Goal: Transaction & Acquisition: Obtain resource

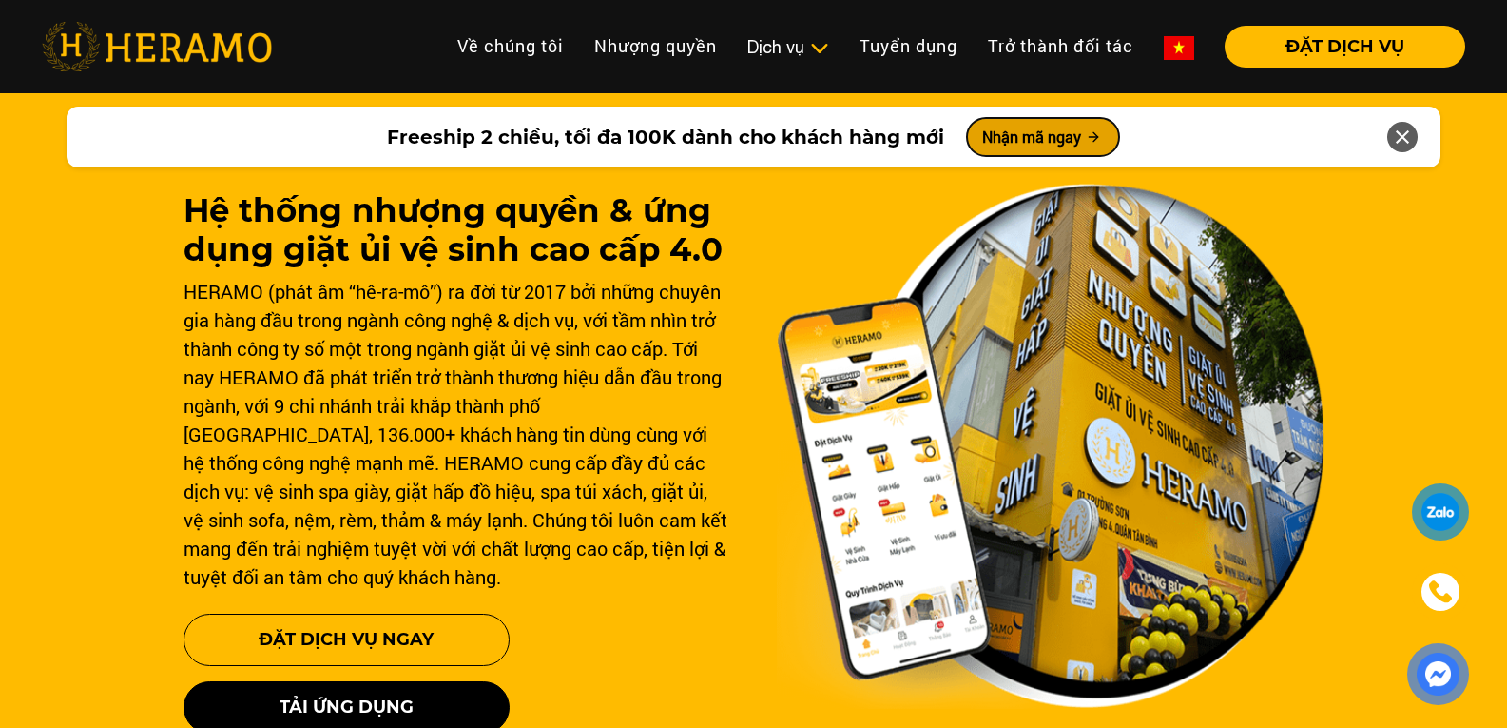
click at [1048, 141] on button "Nhận mã ngay" at bounding box center [1043, 137] width 152 height 38
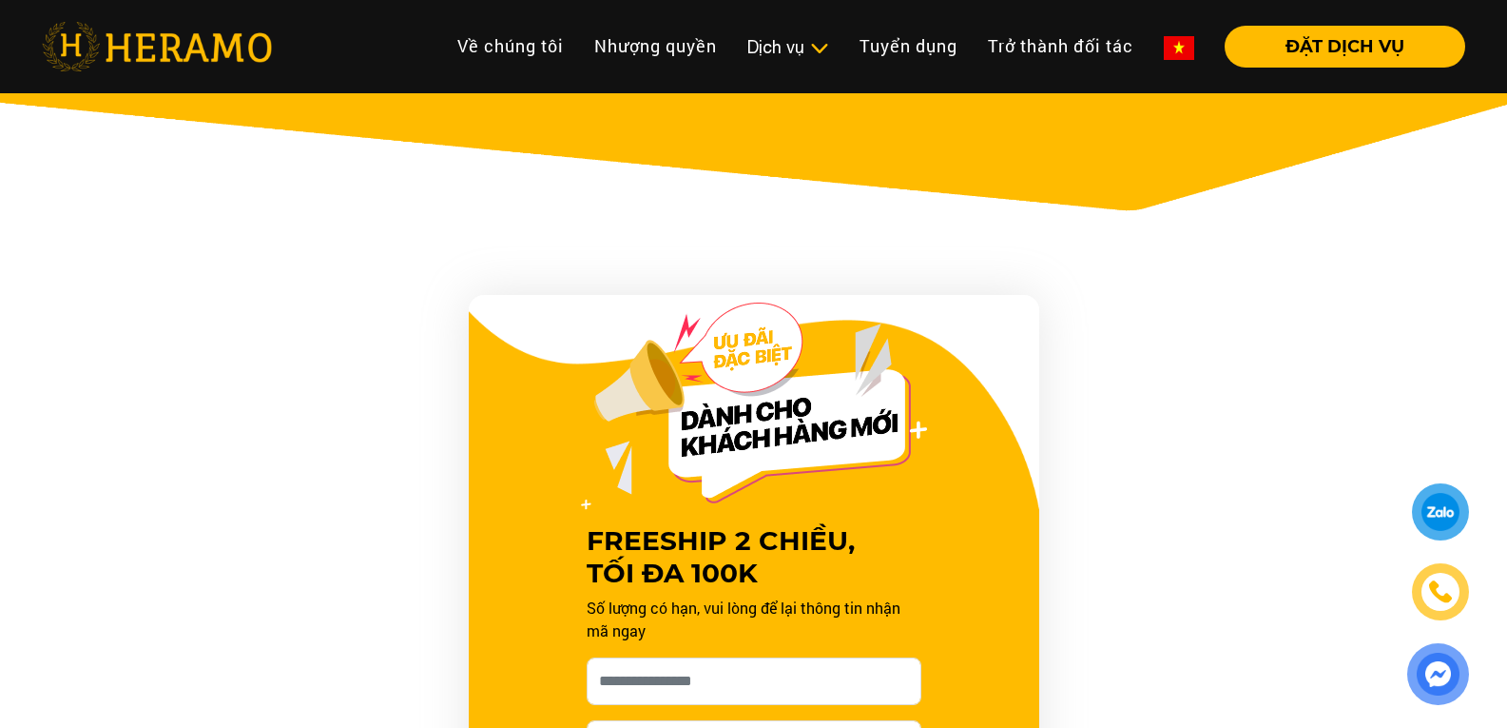
scroll to position [1036, 0]
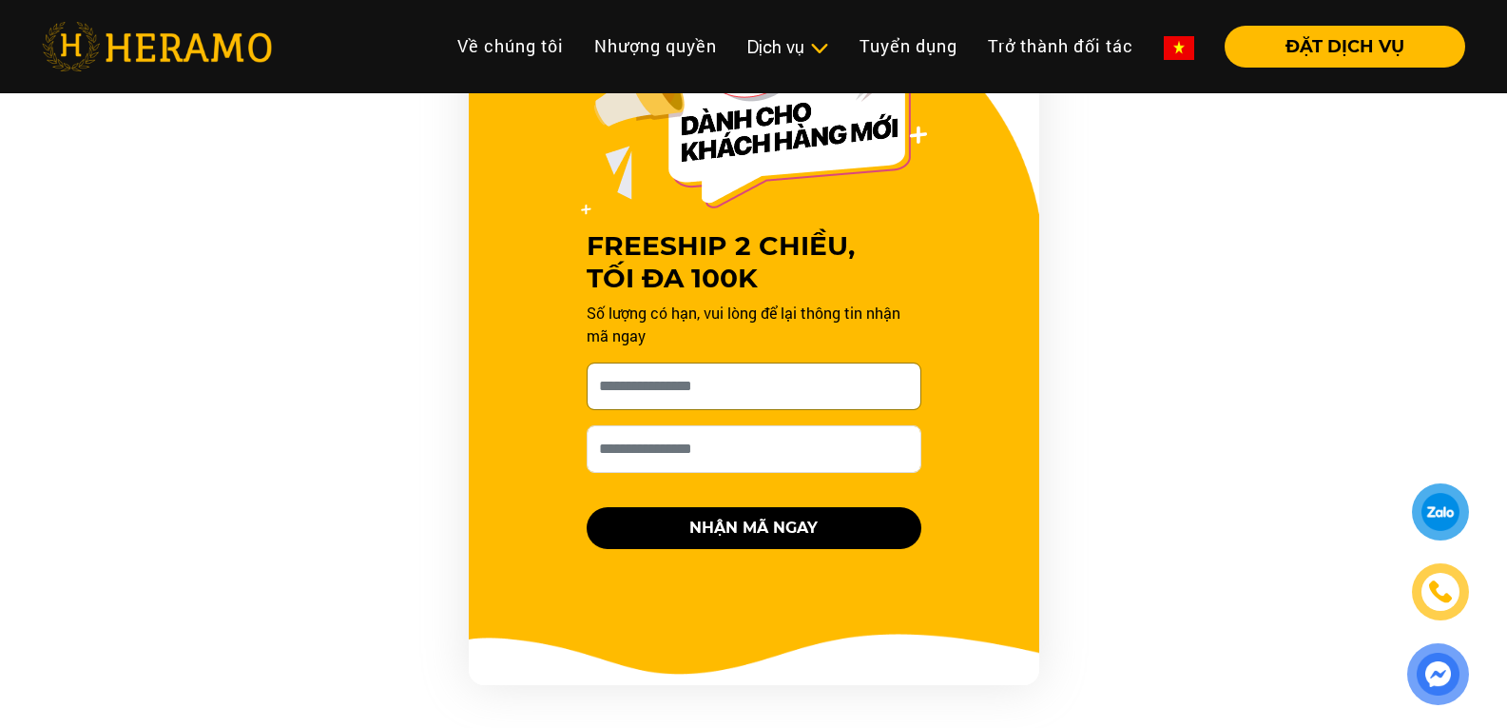
click at [743, 391] on input "Cho HERAMO xin tên của bạn nhé *" at bounding box center [754, 386] width 335 height 48
type input "*******"
click at [713, 456] on input "Số điện thoại HERAMO có thể liên hệ là *" at bounding box center [754, 449] width 335 height 48
type input "***"
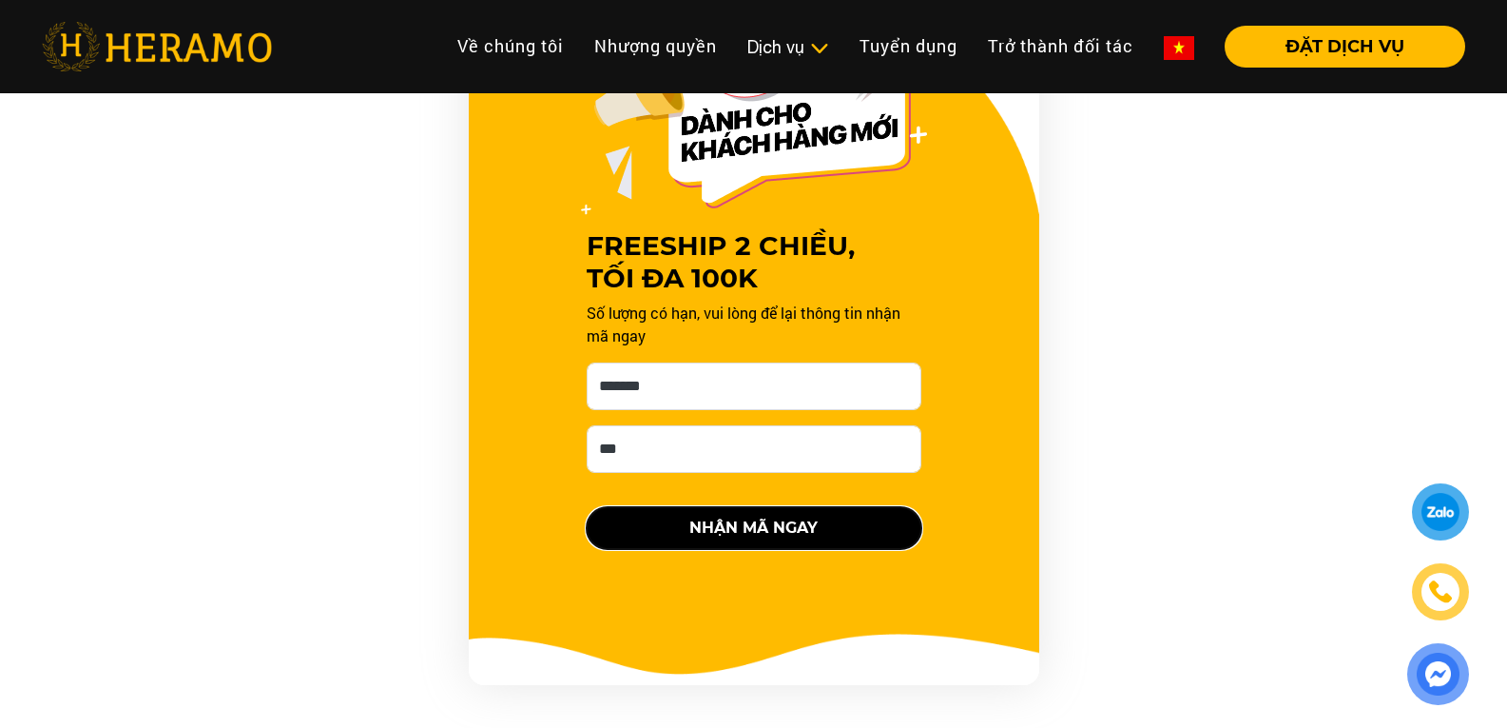
click at [756, 536] on button "NHẬN MÃ NGAY" at bounding box center [754, 528] width 335 height 42
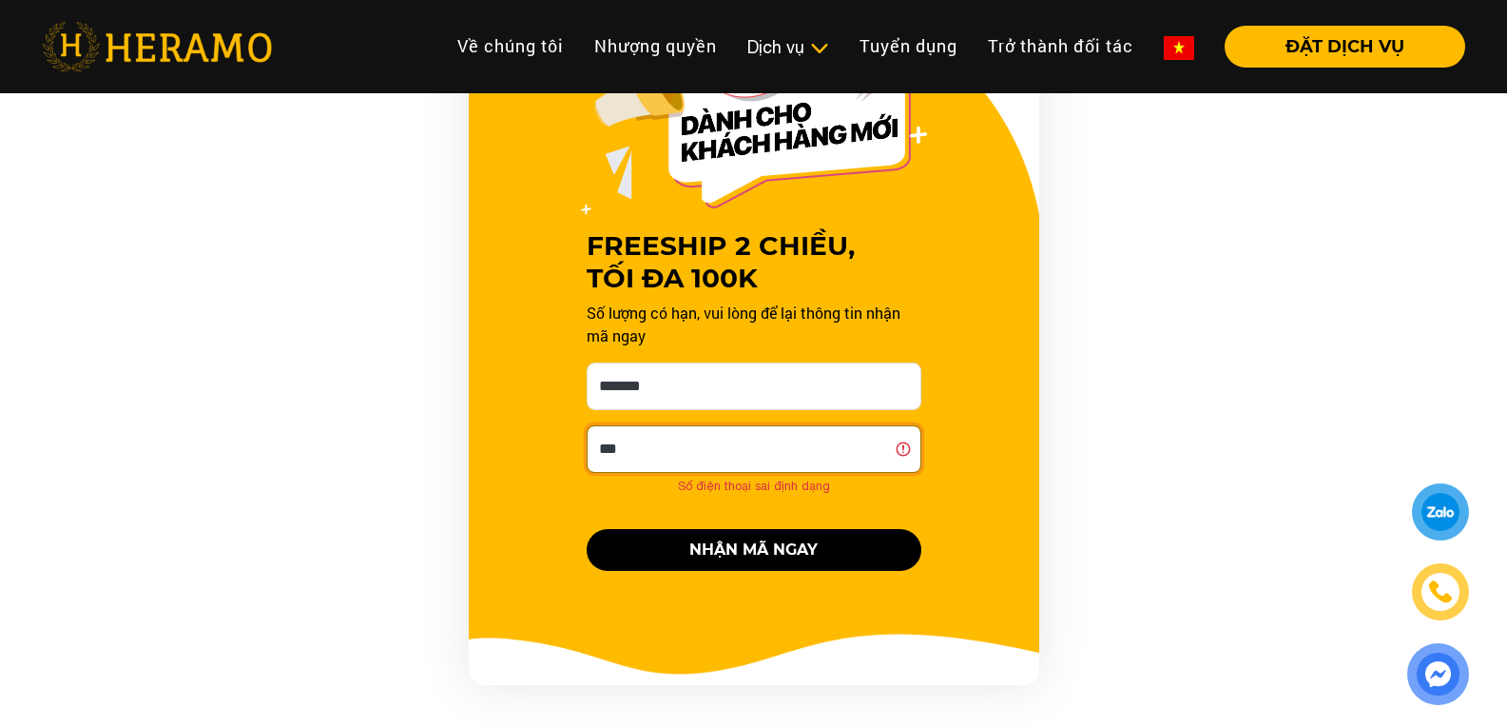
type input "**********"
click at [756, 552] on button "NHẬN MÃ NGAY" at bounding box center [754, 550] width 335 height 42
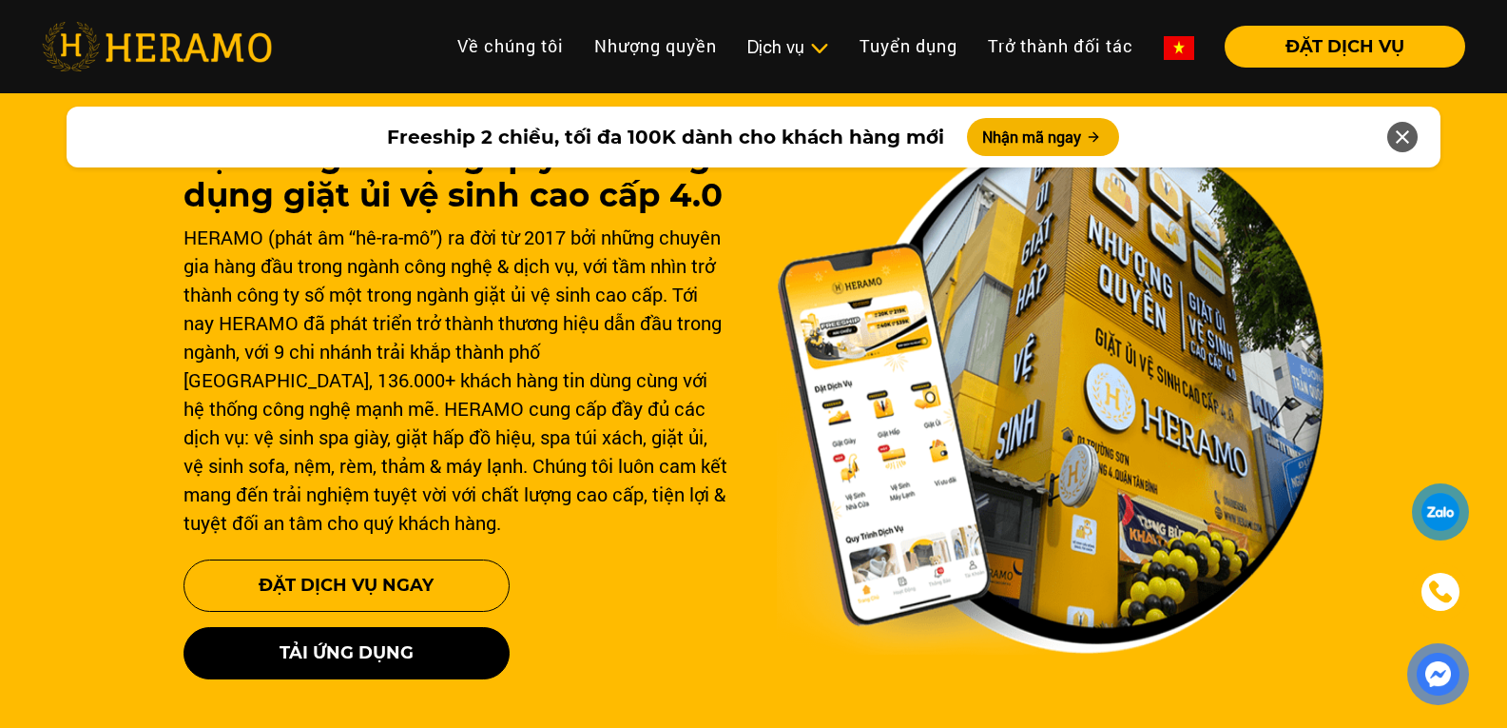
scroll to position [53, 0]
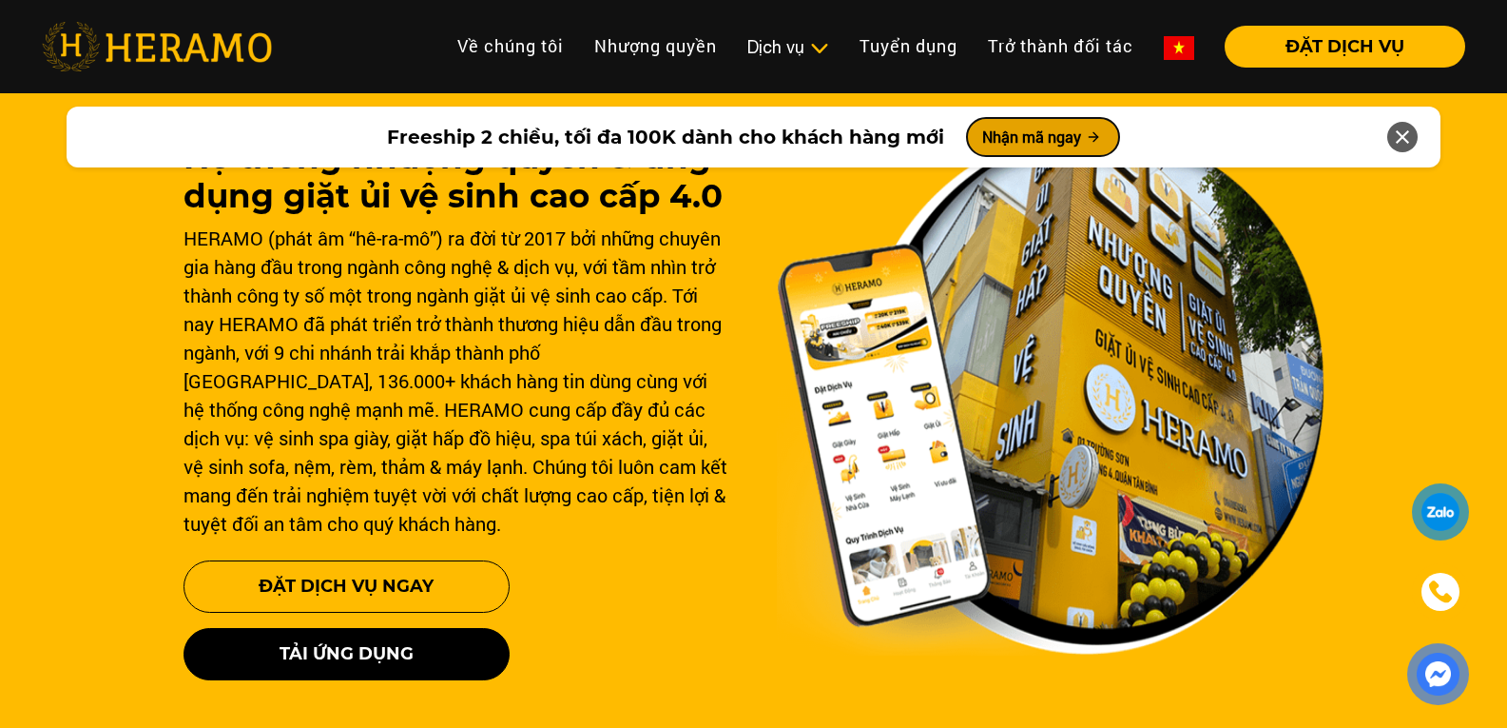
click at [1072, 130] on button "Nhận mã ngay" at bounding box center [1043, 137] width 152 height 38
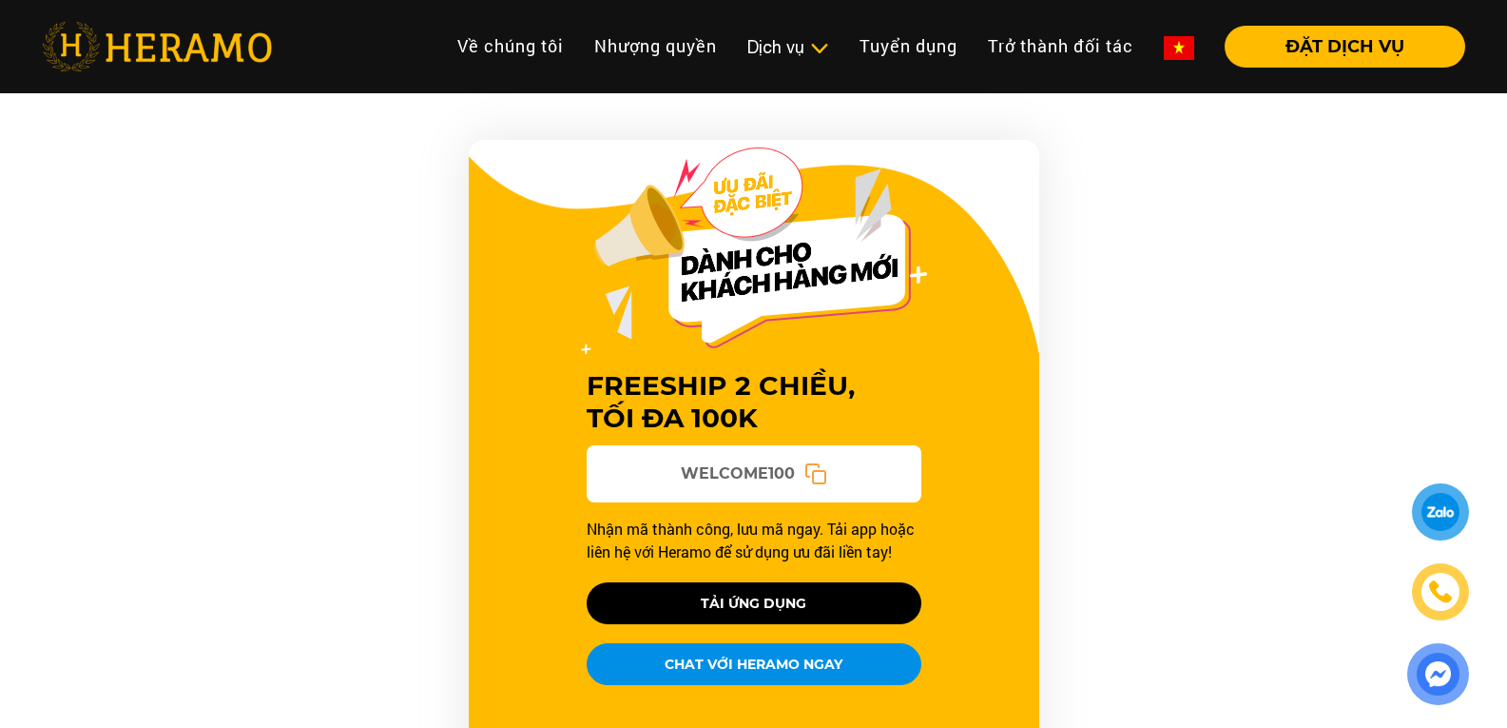
scroll to position [1036, 0]
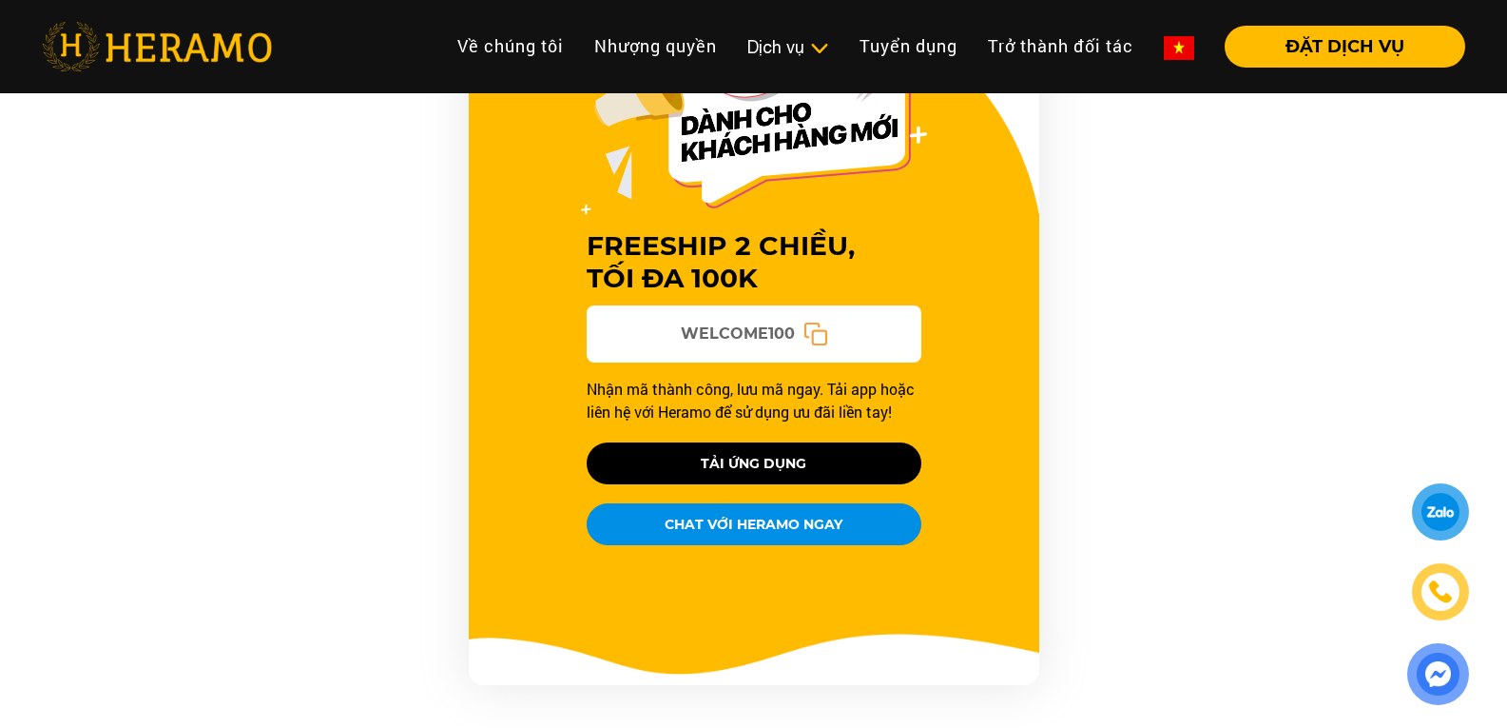
click at [812, 336] on rect at bounding box center [818, 337] width 13 height 13
click at [720, 326] on span "WELCOME100" at bounding box center [738, 333] width 114 height 23
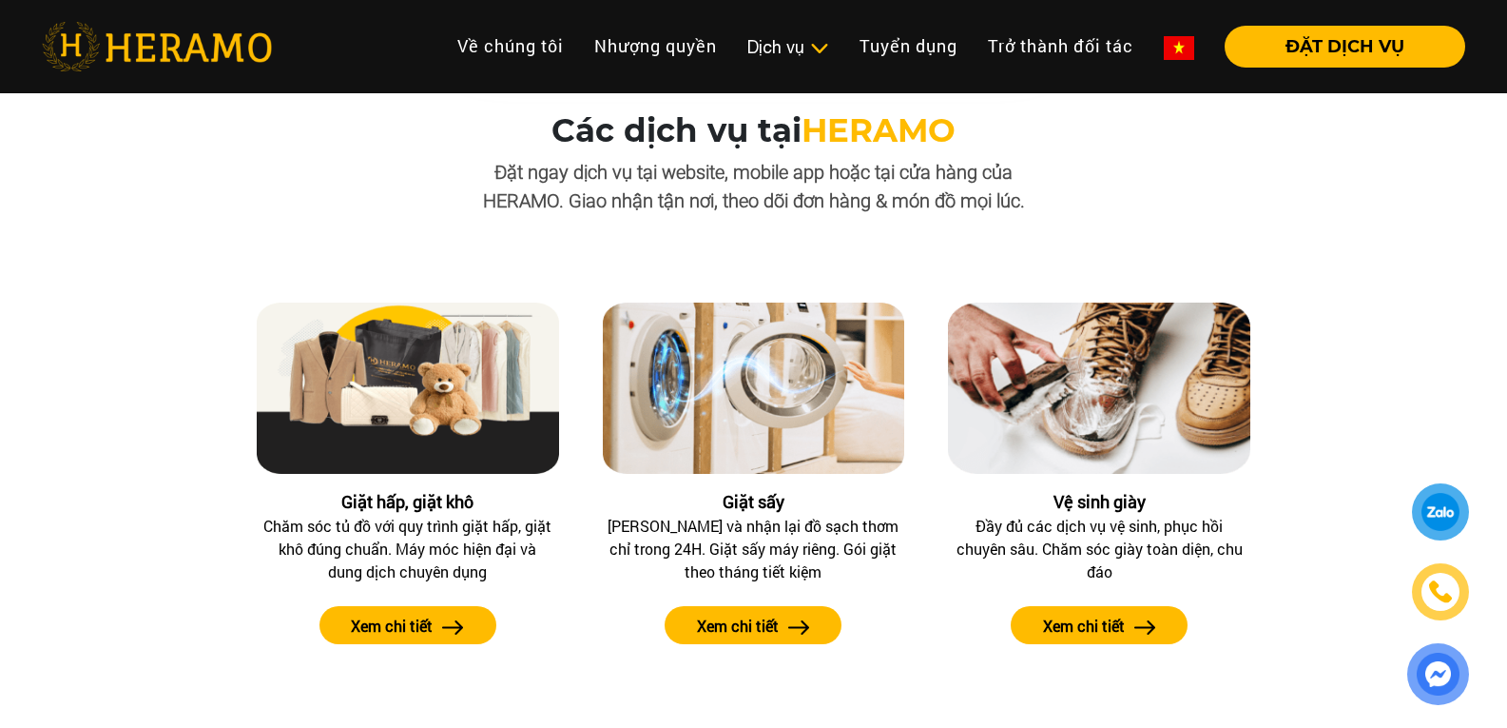
scroll to position [1665, 0]
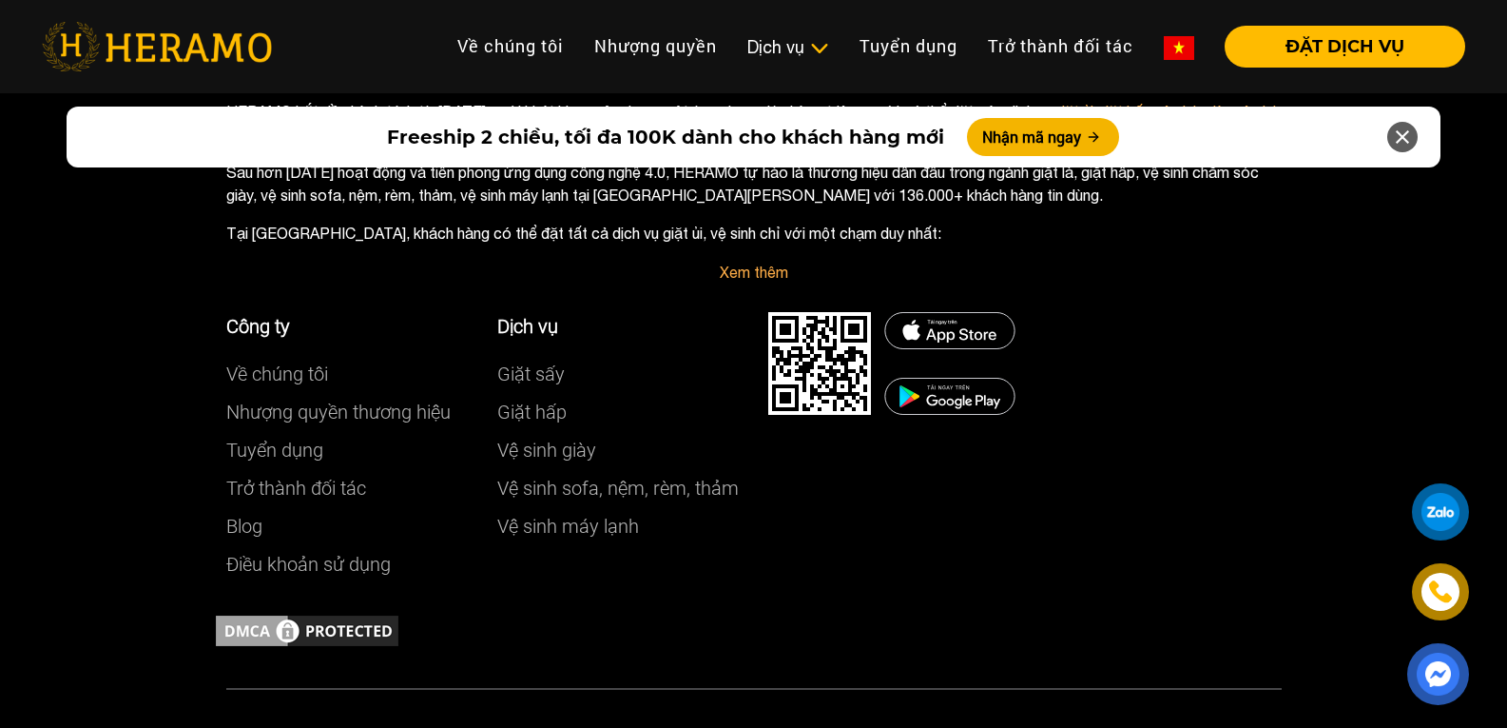
scroll to position [10729, 0]
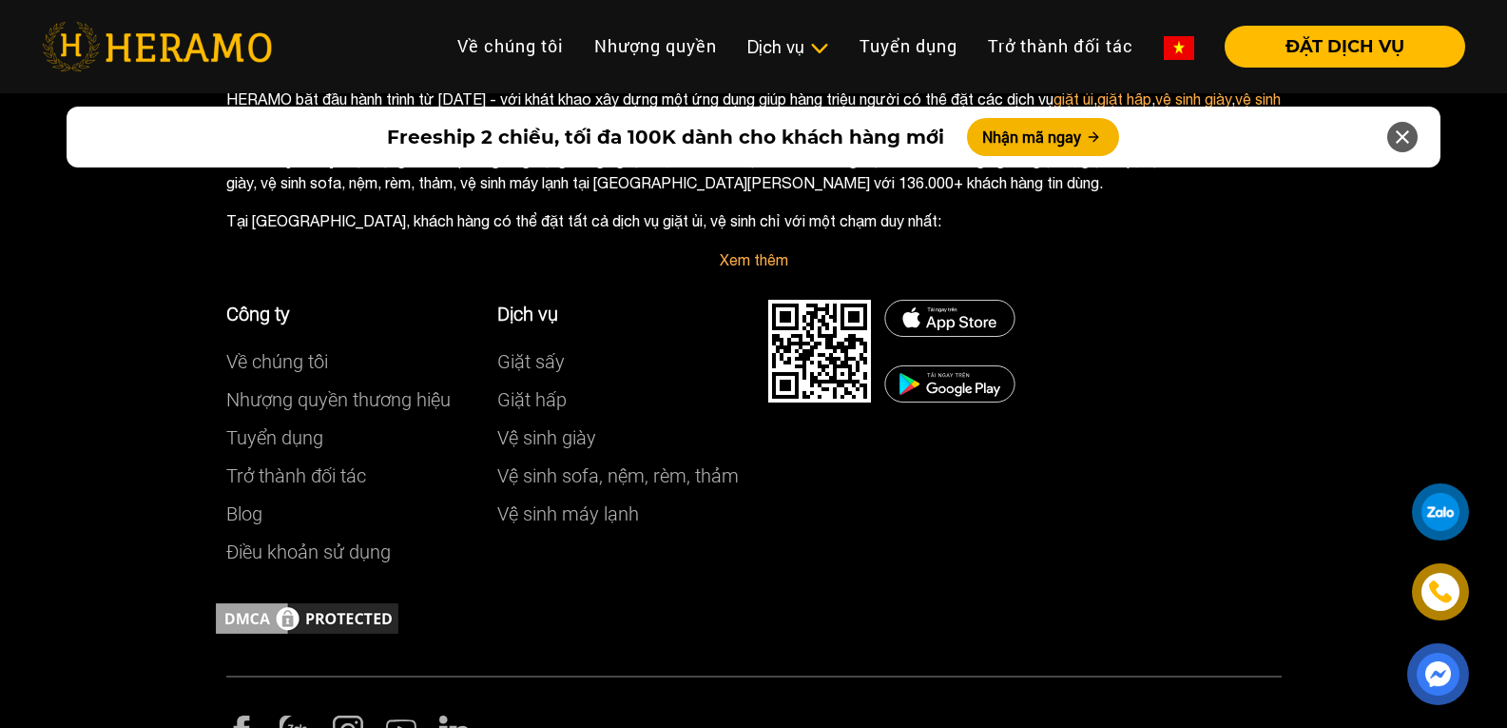
click at [1436, 514] on div at bounding box center [1440, 512] width 49 height 49
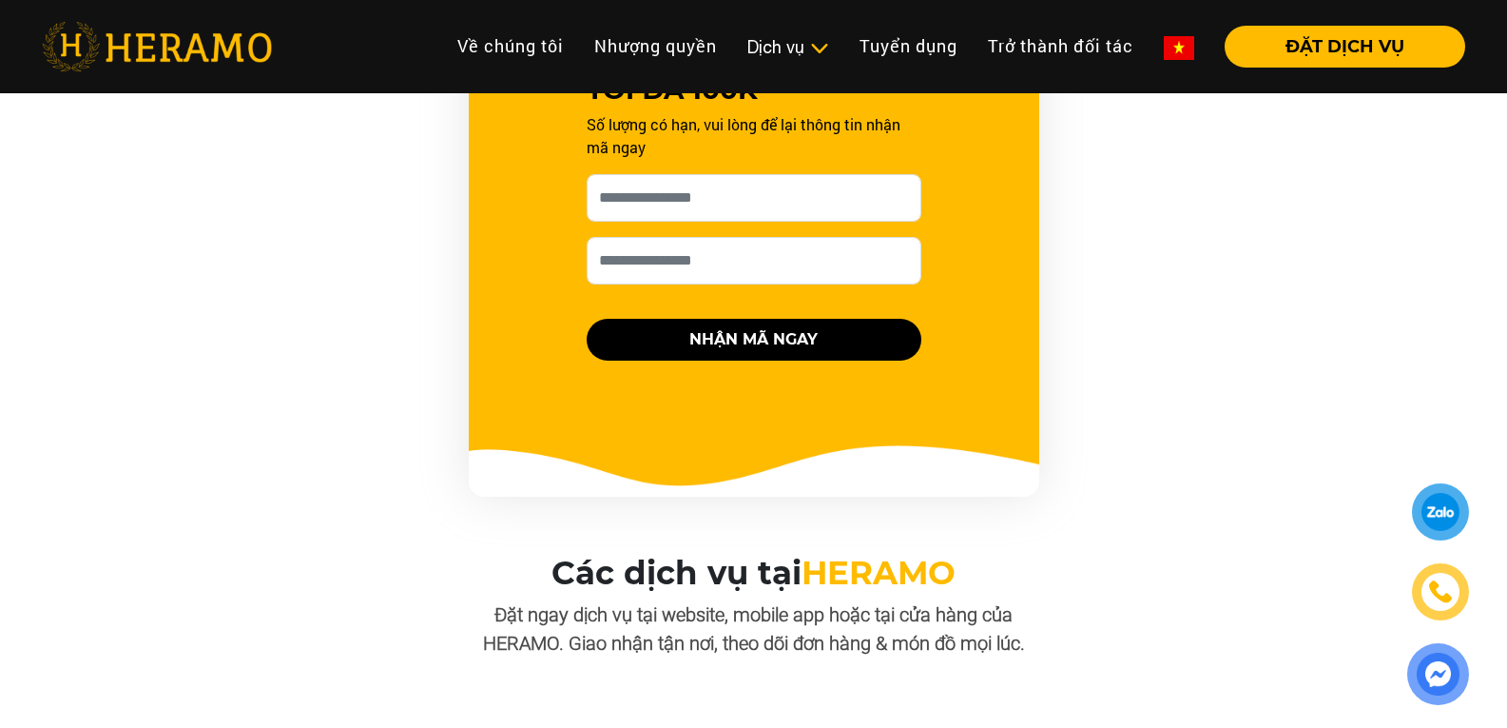
scroll to position [1037, 0]
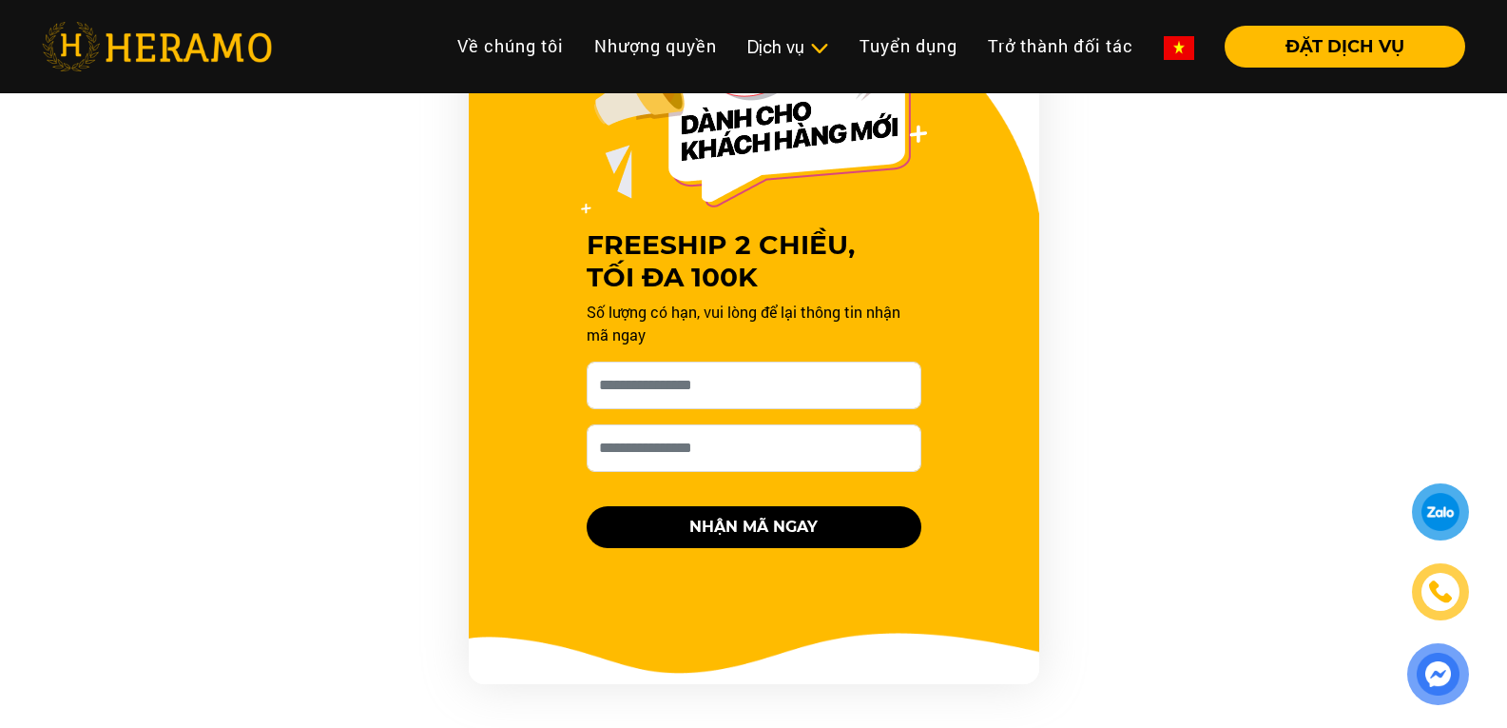
click at [1433, 595] on img at bounding box center [1440, 591] width 23 height 23
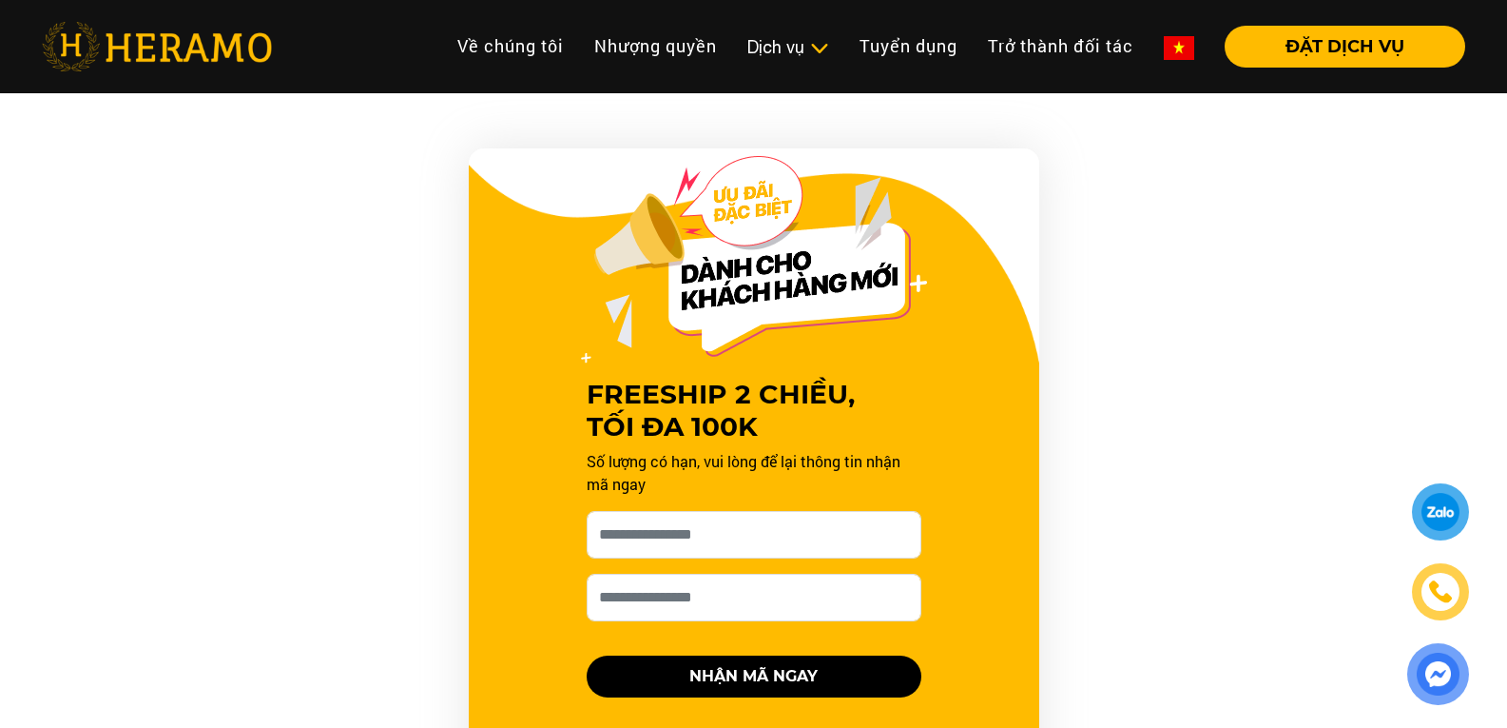
scroll to position [1051, 0]
